Goal: Navigation & Orientation: Find specific page/section

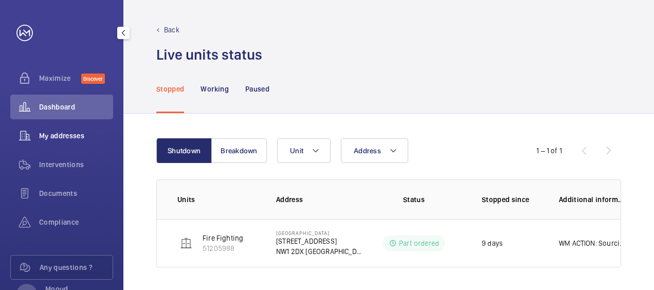
scroll to position [2, 0]
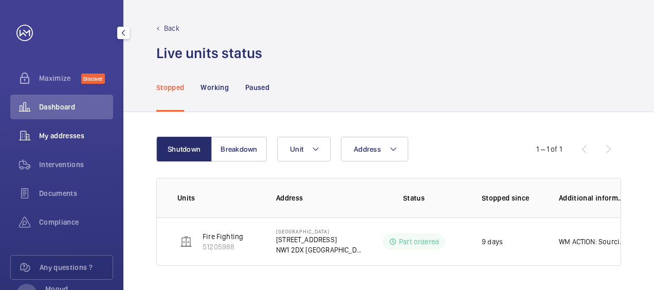
click at [74, 136] on span "My addresses" at bounding box center [76, 136] width 74 height 10
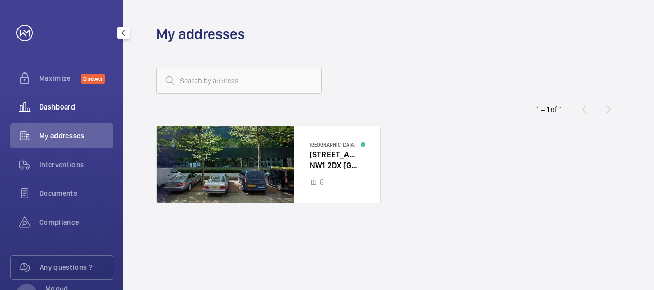
click at [50, 101] on div "Dashboard" at bounding box center [61, 107] width 103 height 25
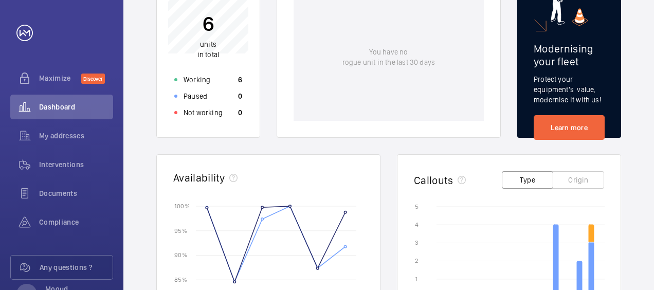
scroll to position [167, 0]
click at [59, 190] on span "Documents" at bounding box center [76, 193] width 74 height 10
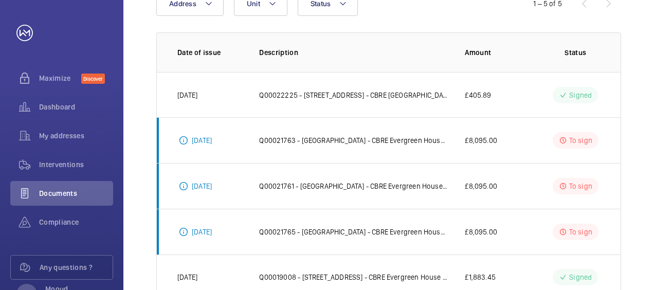
scroll to position [160, 0]
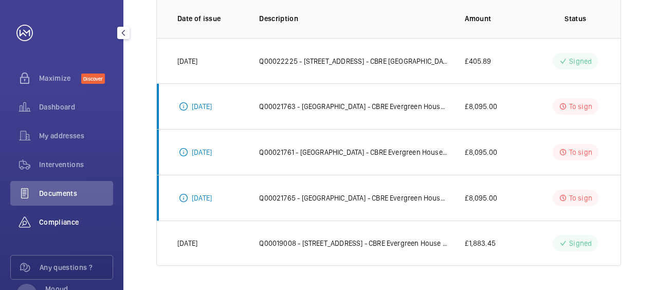
click at [60, 221] on span "Compliance" at bounding box center [76, 222] width 74 height 10
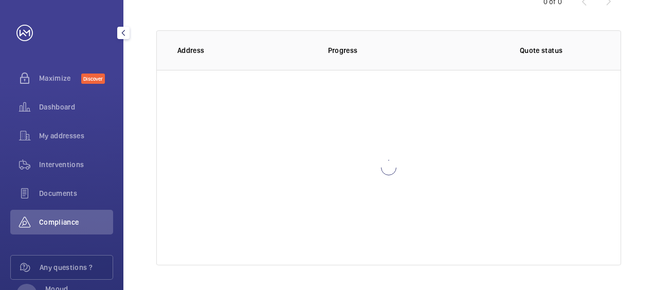
scroll to position [129, 0]
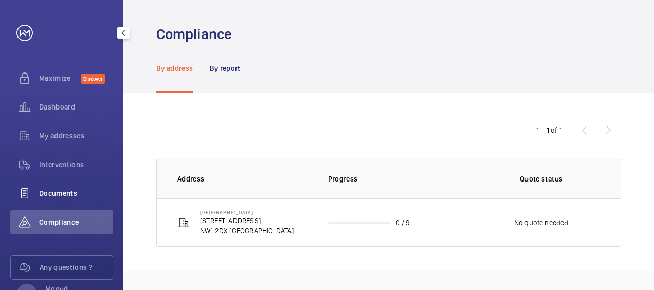
click at [59, 190] on span "Documents" at bounding box center [76, 193] width 74 height 10
